Goal: Information Seeking & Learning: Learn about a topic

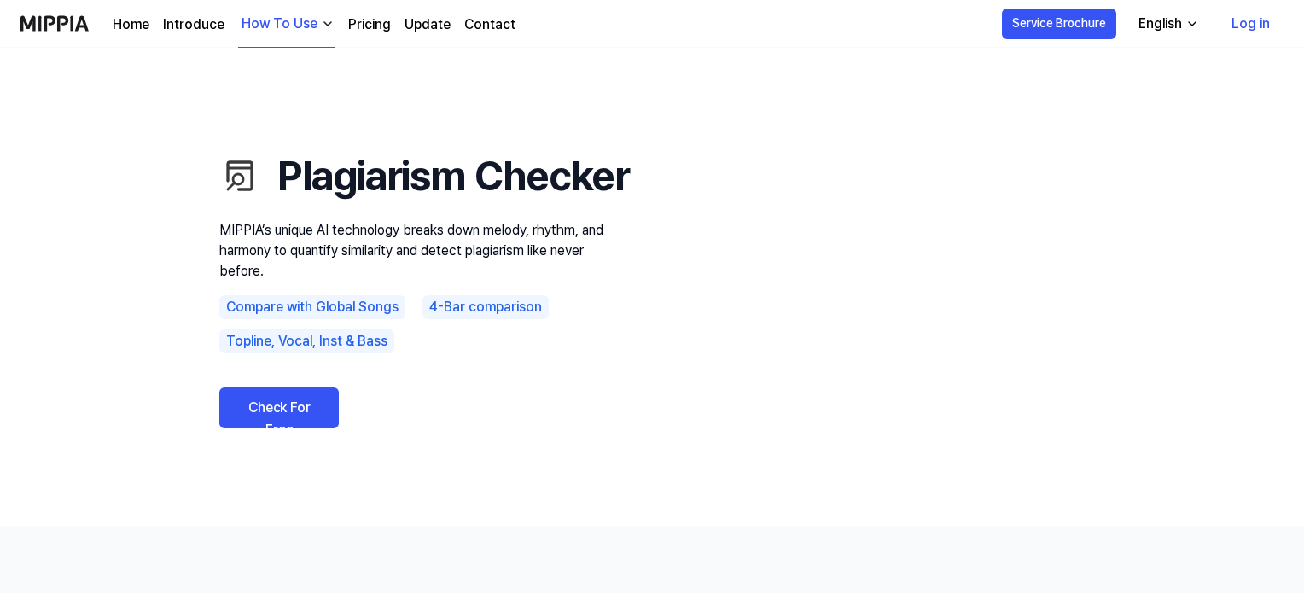
click at [274, 428] on link "Check For Free" at bounding box center [278, 407] width 119 height 41
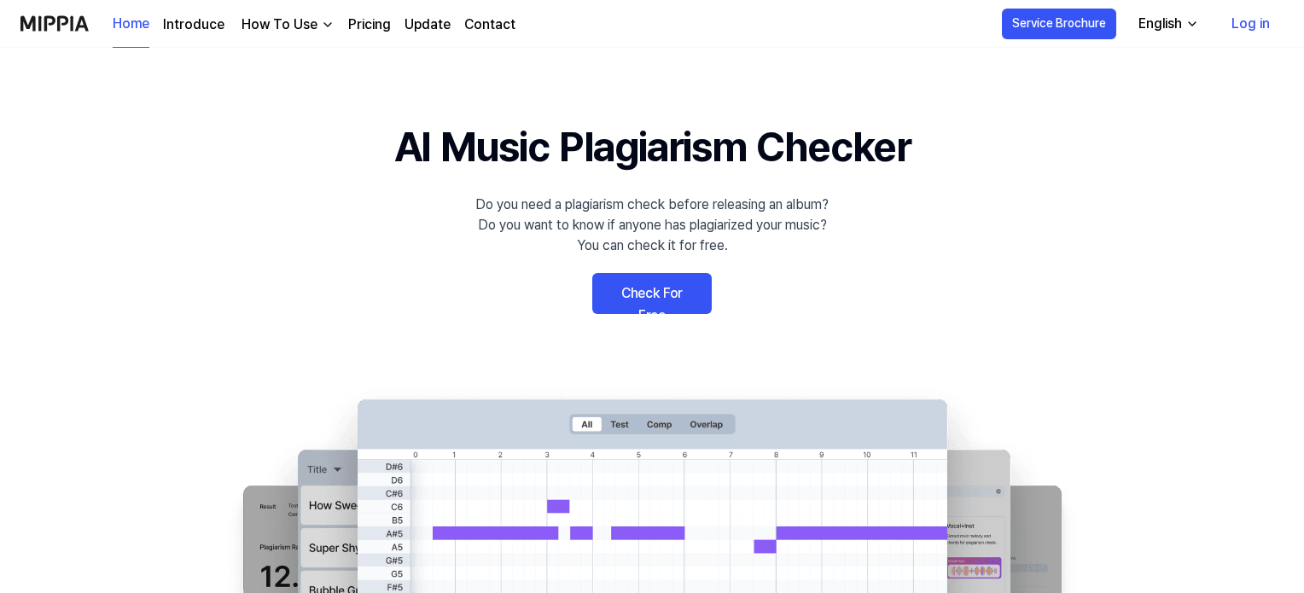
click at [355, 27] on link "Pricing" at bounding box center [369, 25] width 43 height 20
